Goal: Task Accomplishment & Management: Manage account settings

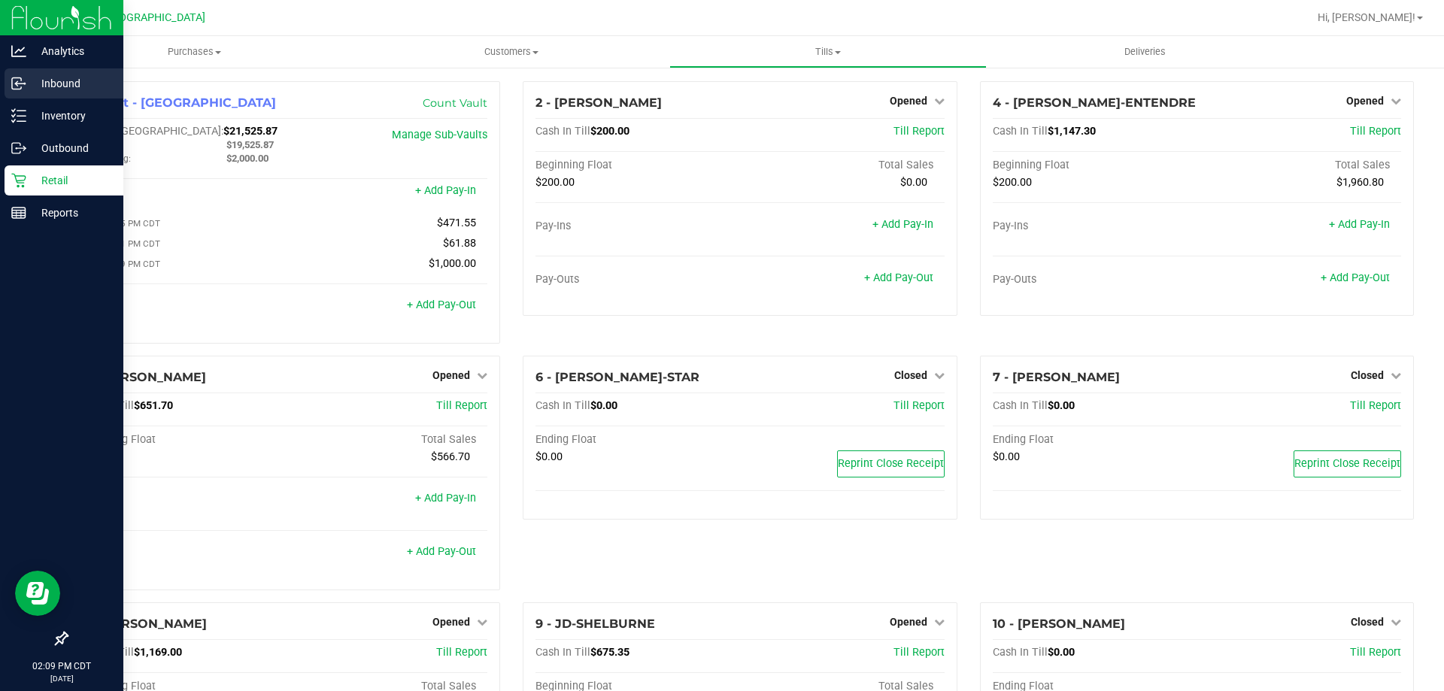
click at [65, 91] on p "Inbound" at bounding box center [71, 83] width 90 height 18
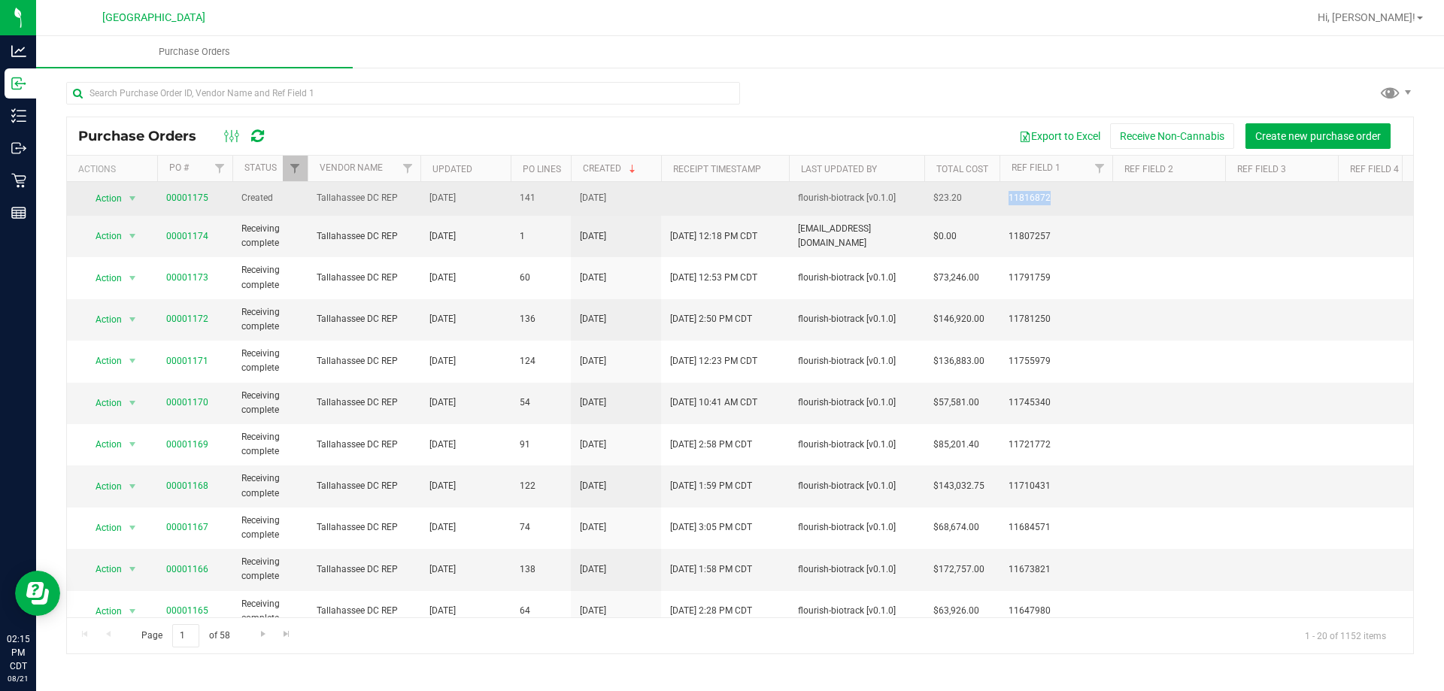
drag, startPoint x: 1009, startPoint y: 194, endPoint x: 1051, endPoint y: 196, distance: 41.4
click at [1051, 196] on span "11816872" at bounding box center [1056, 198] width 95 height 14
copy span "11816872"
click at [180, 202] on link "00001175" at bounding box center [187, 198] width 42 height 11
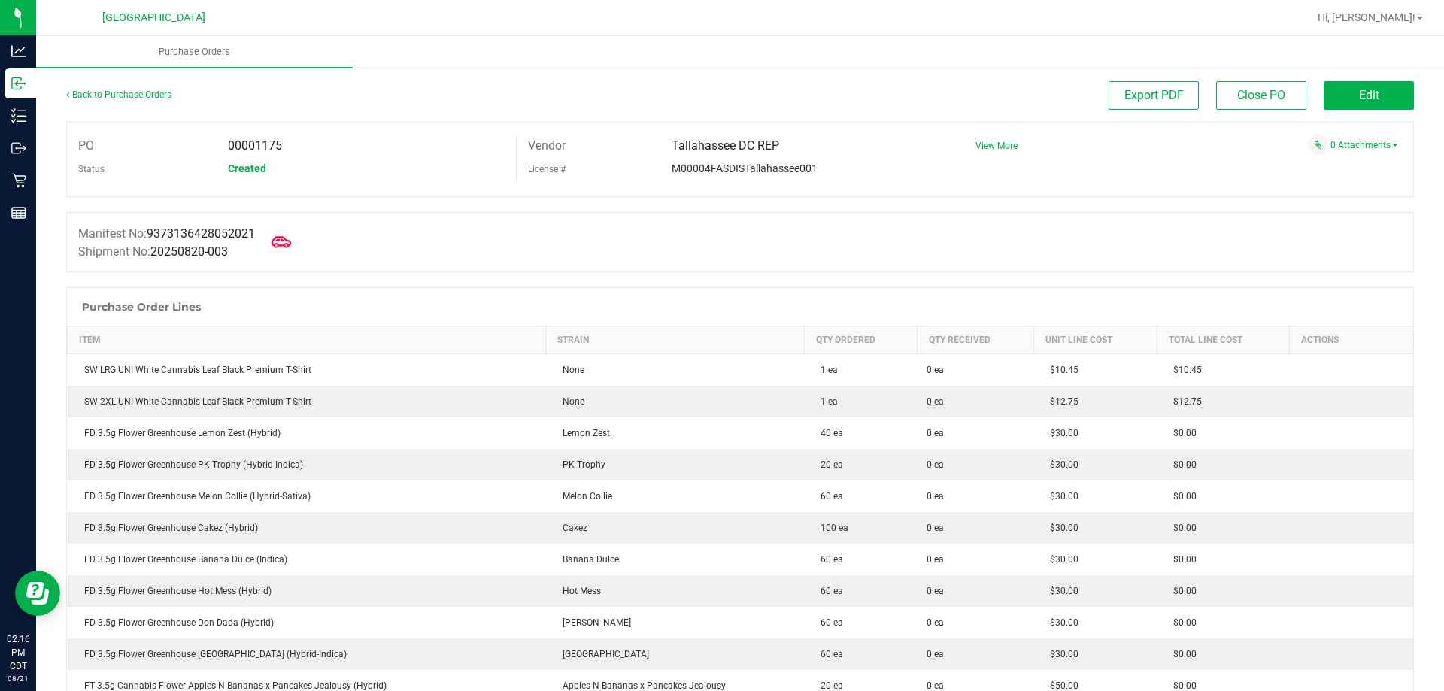
click at [286, 244] on icon at bounding box center [282, 242] width 20 height 20
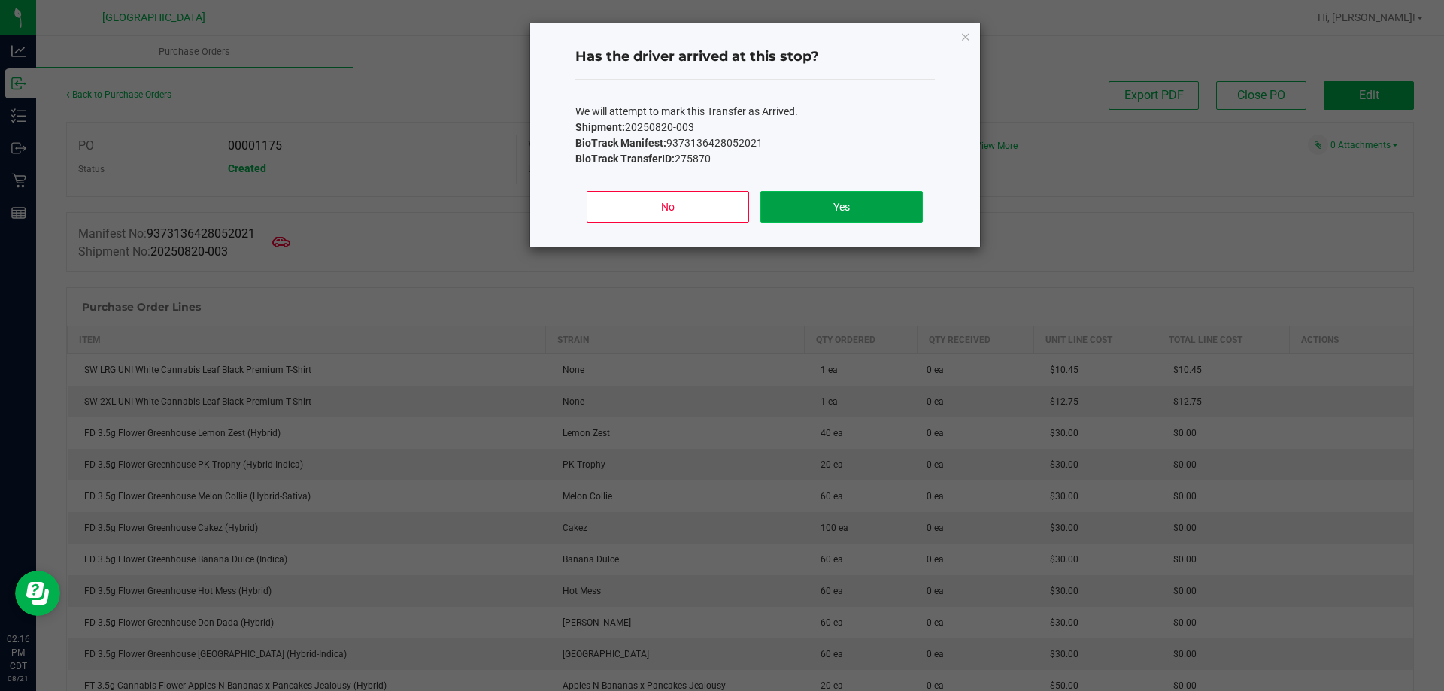
click at [903, 221] on button "Yes" at bounding box center [841, 207] width 162 height 32
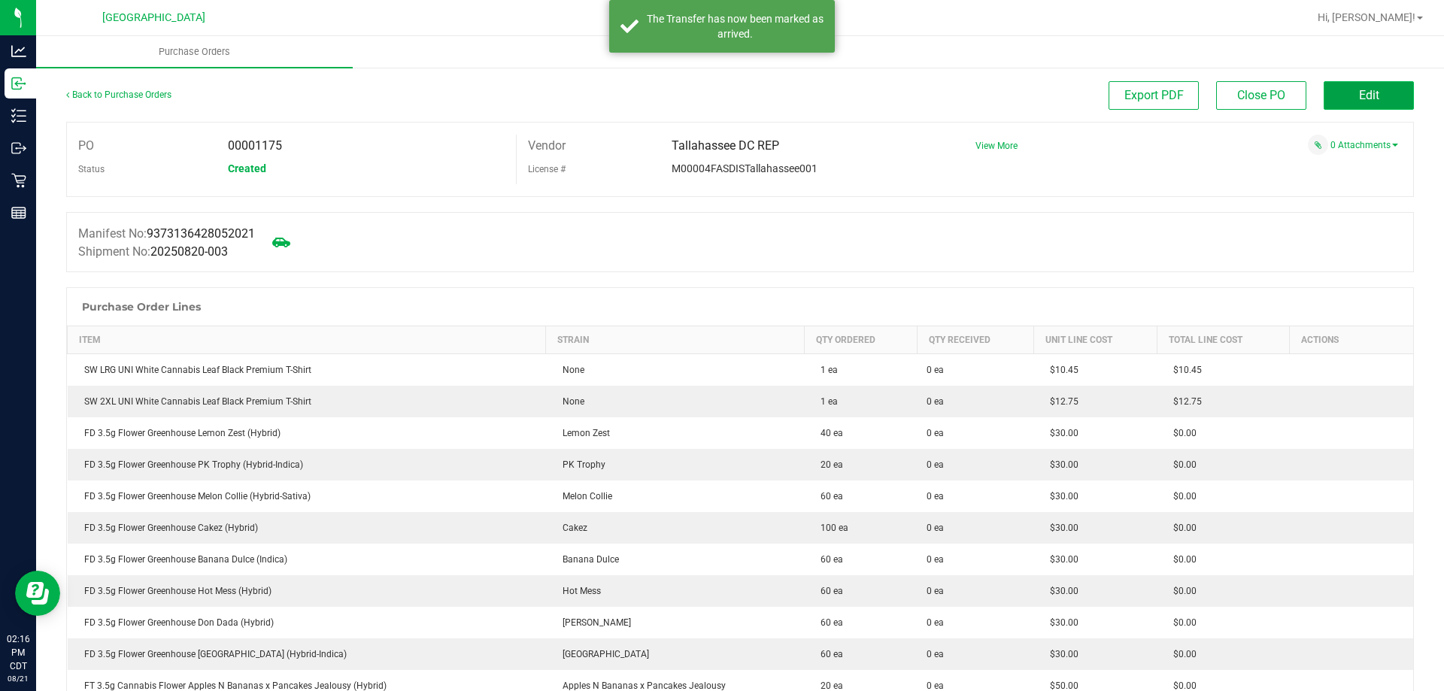
click at [1339, 99] on button "Edit" at bounding box center [1369, 95] width 90 height 29
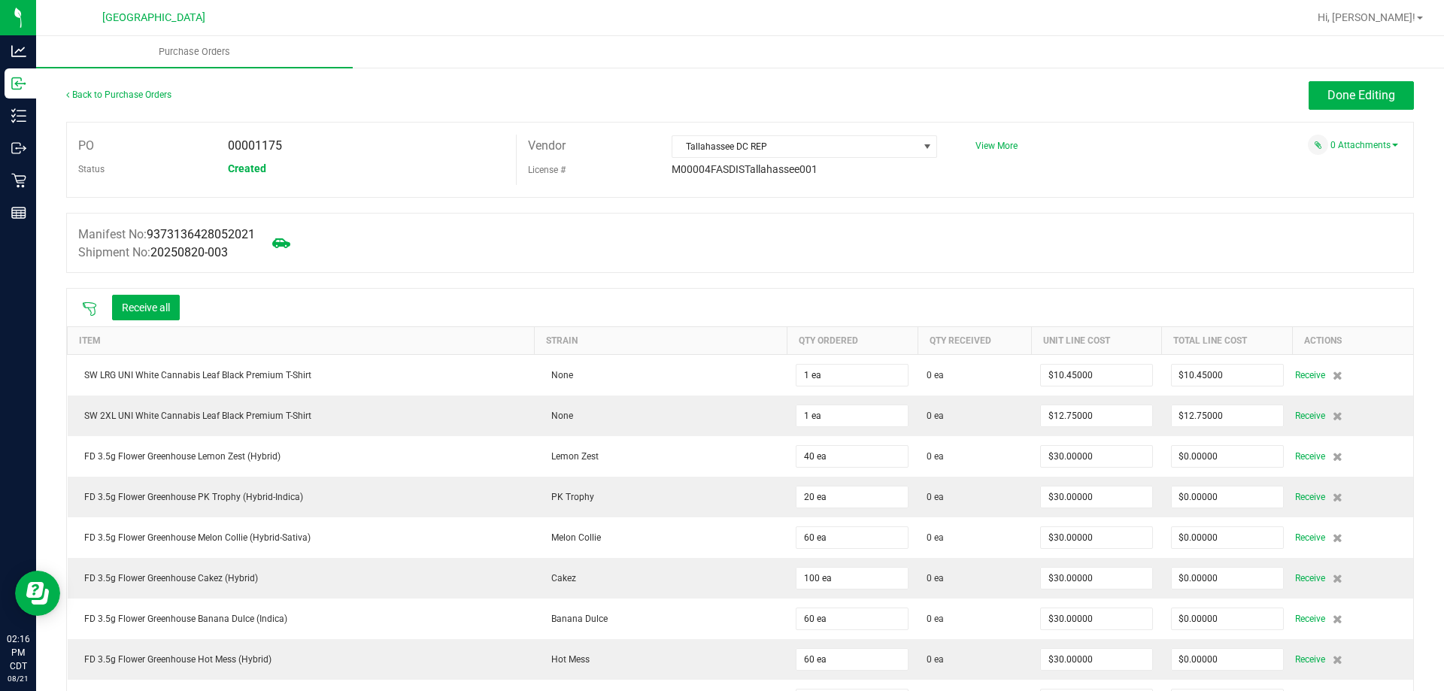
click at [162, 290] on div "Receive all" at bounding box center [740, 308] width 1346 height 38
click at [158, 309] on button "Receive all" at bounding box center [146, 308] width 68 height 26
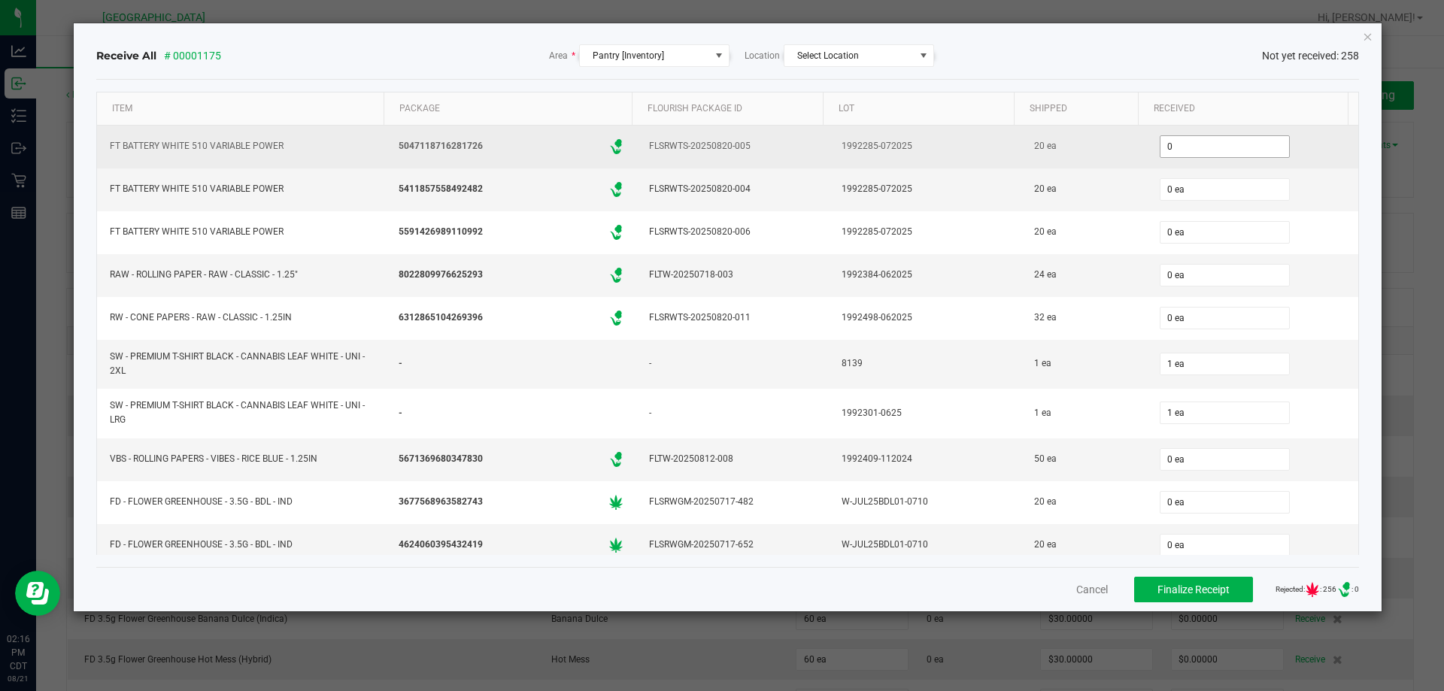
click at [1178, 150] on input "0" at bounding box center [1224, 146] width 129 height 21
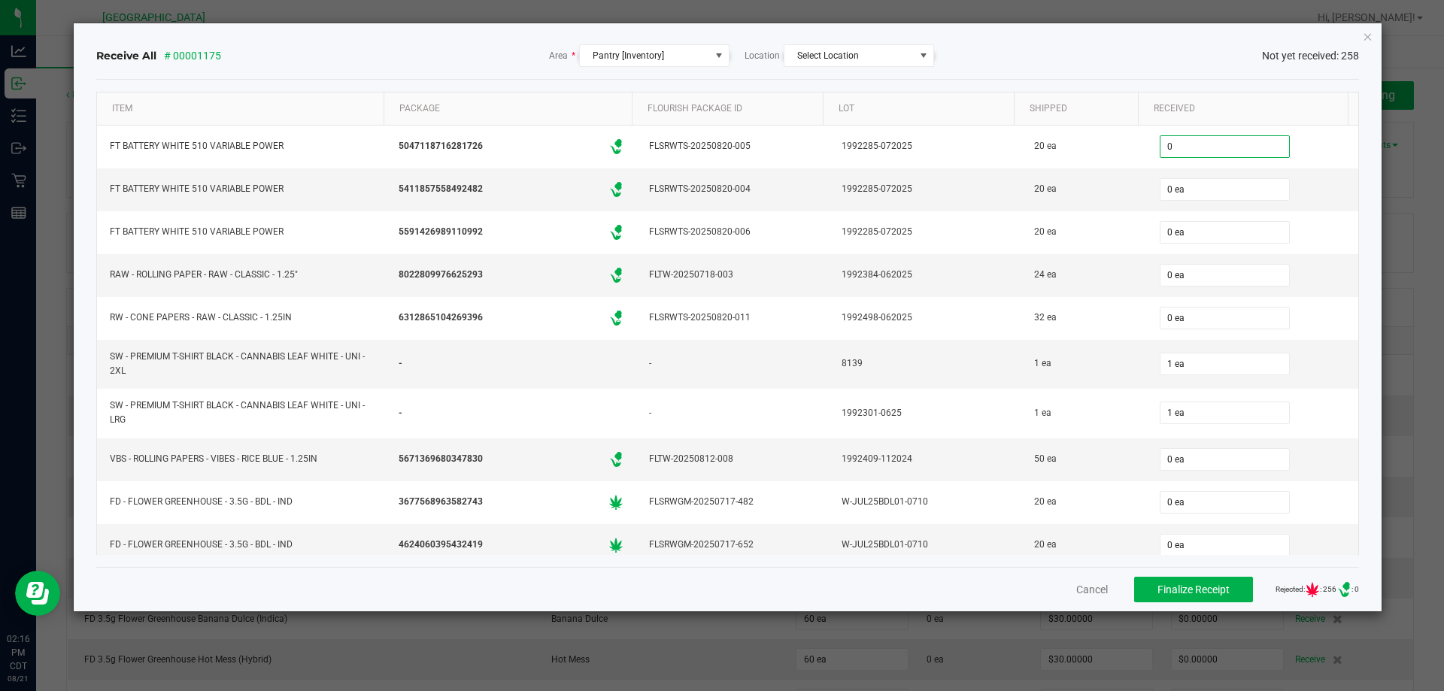
click at [457, 42] on div "Receive All # 00001175 Area * Pantry [Inventory] Location Select Location Not y…" at bounding box center [728, 55] width 1264 height 47
type input "0 ea"
